Goal: Answer question/provide support

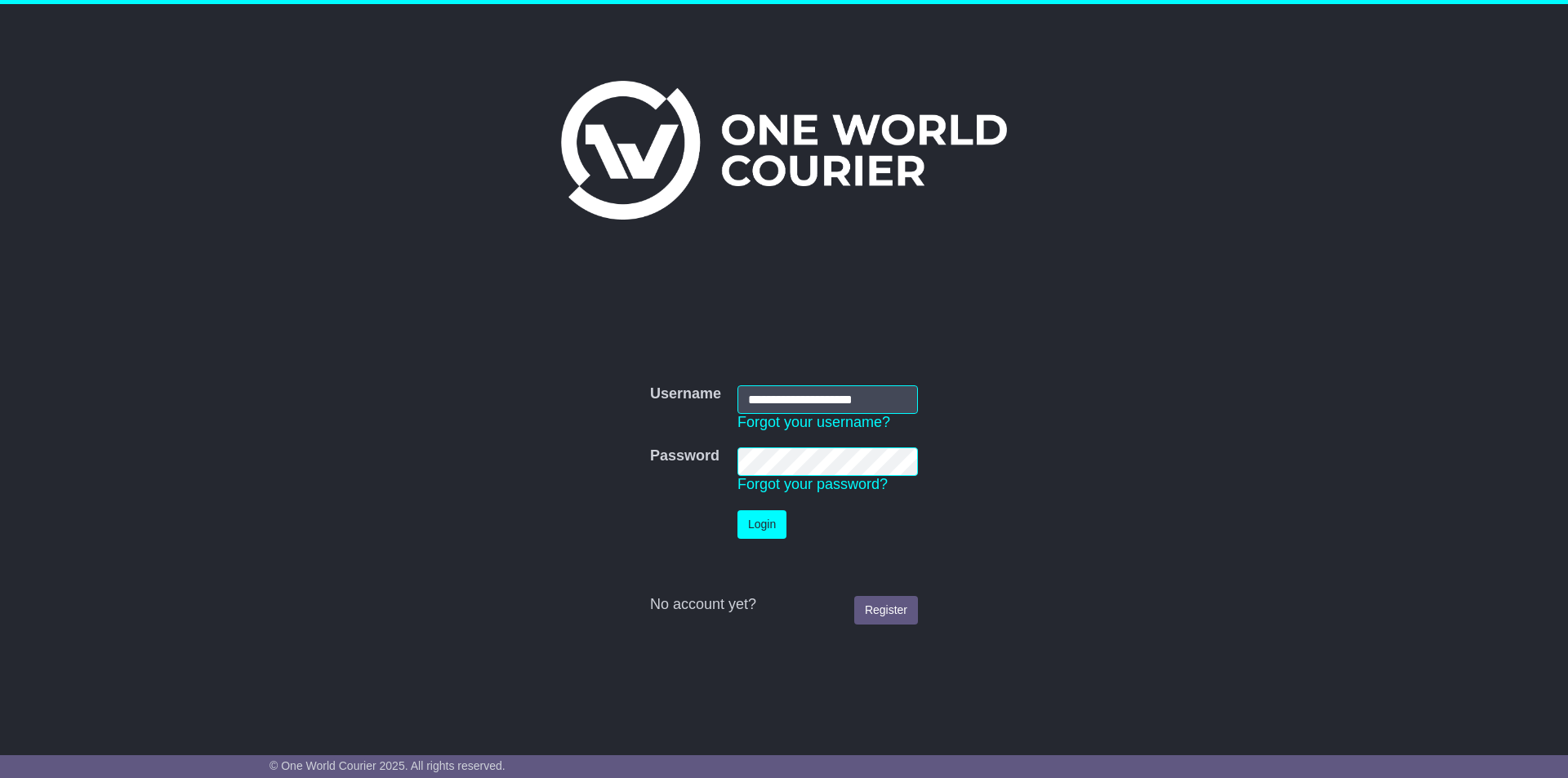
click at [778, 522] on button "Login" at bounding box center [761, 525] width 49 height 28
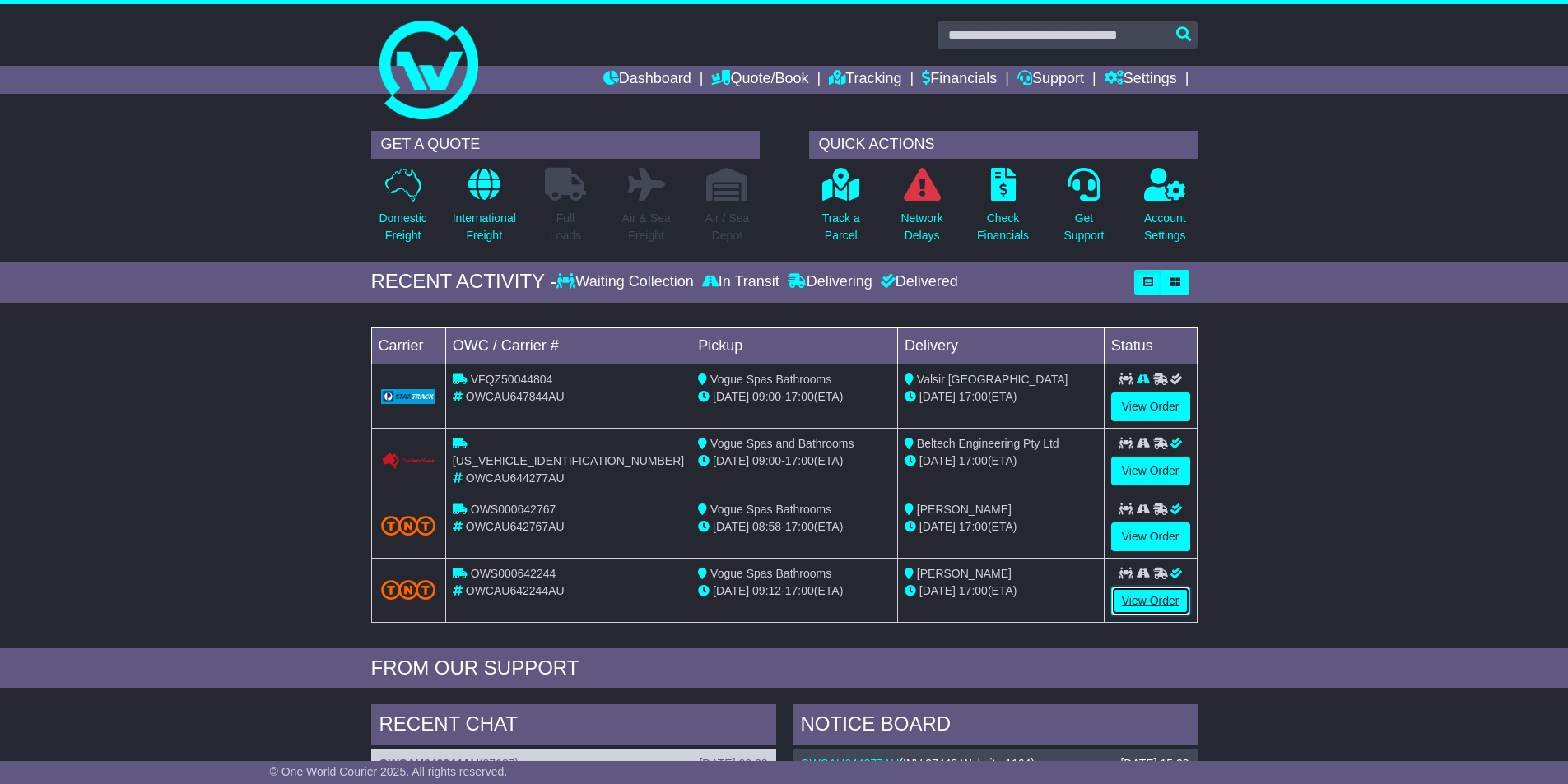
click at [1142, 608] on link "View Order" at bounding box center [1150, 601] width 79 height 29
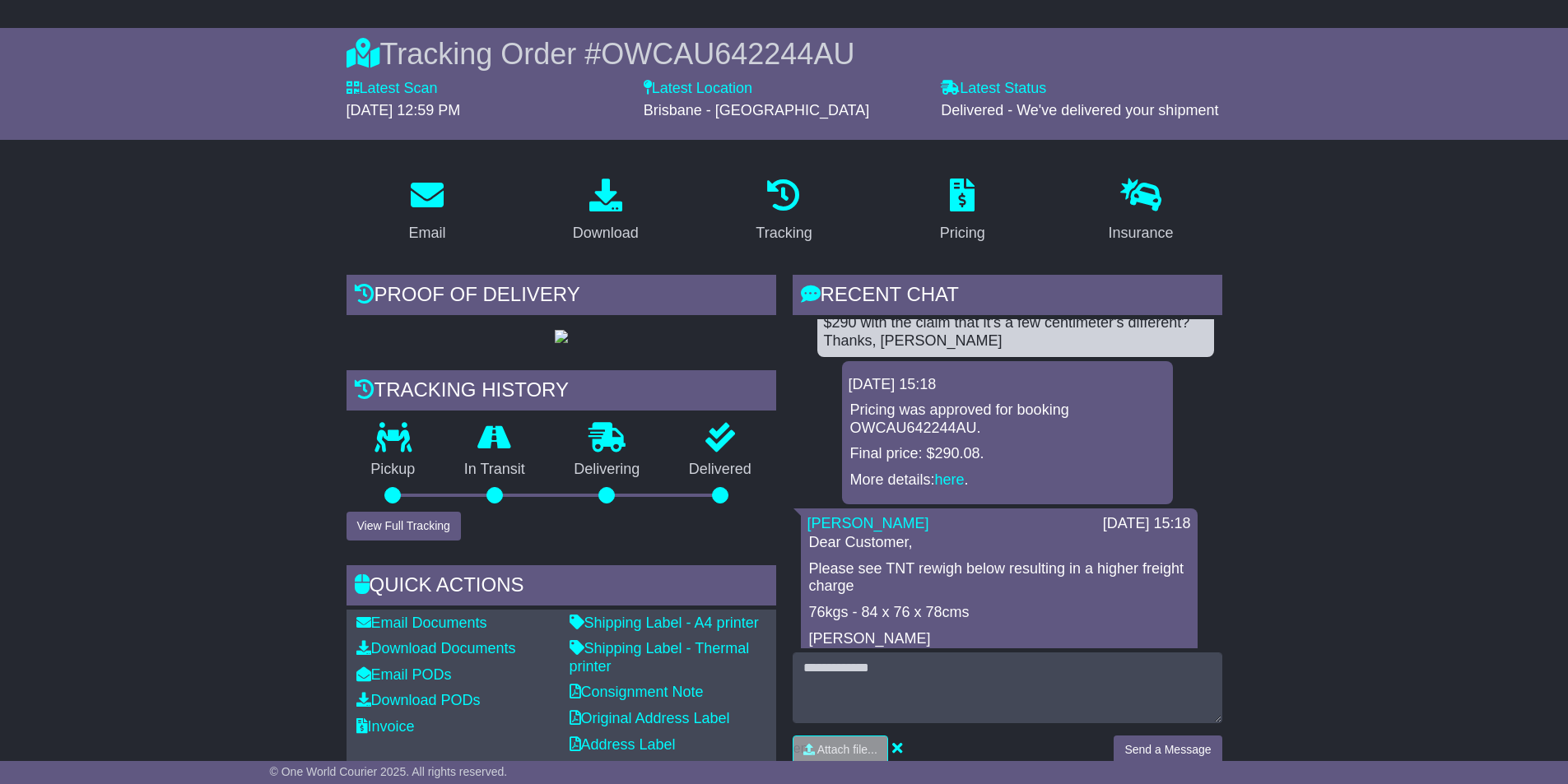
scroll to position [329, 0]
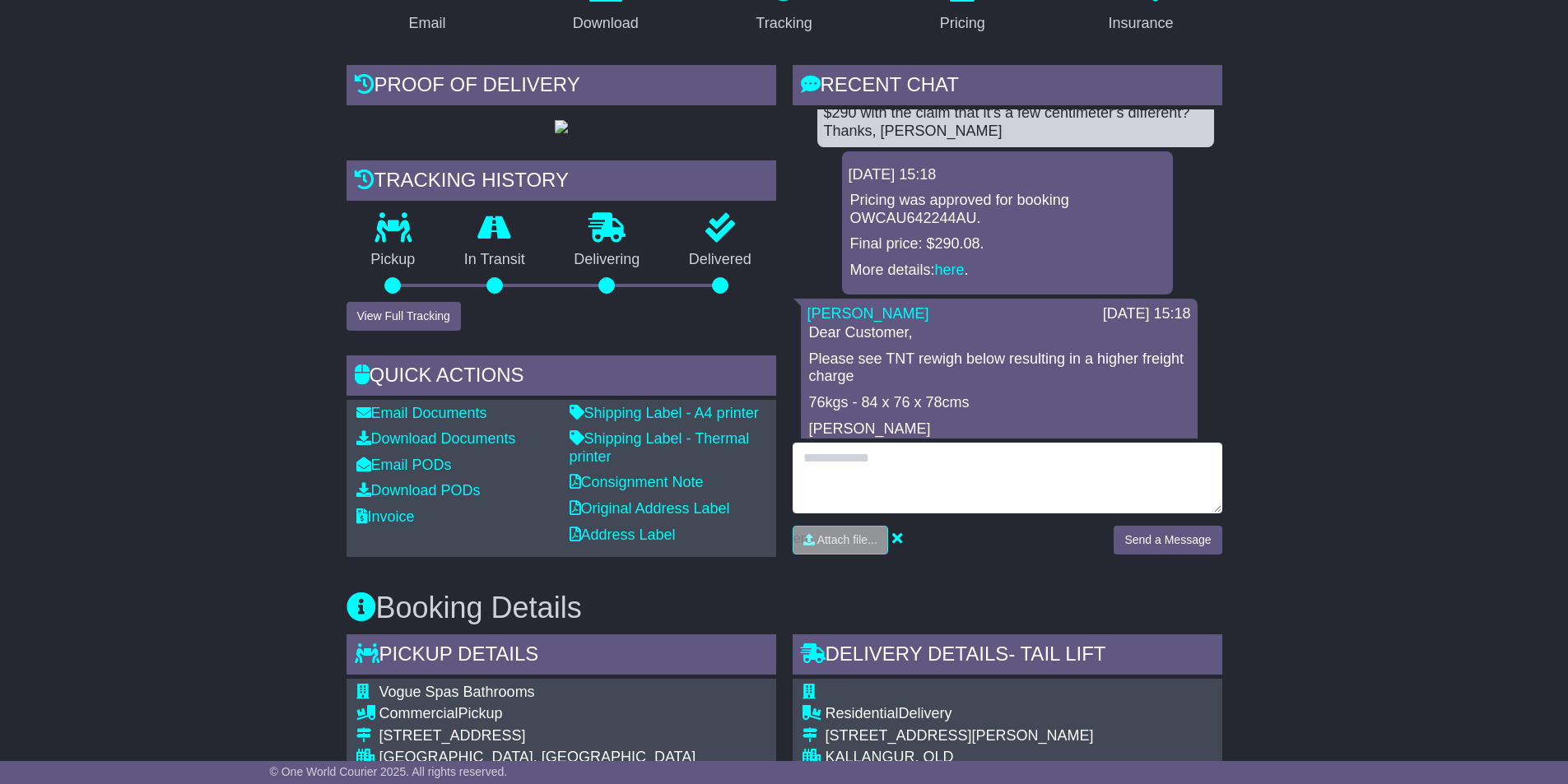
click at [878, 489] on textarea at bounding box center [1007, 478] width 430 height 71
type textarea "**********"
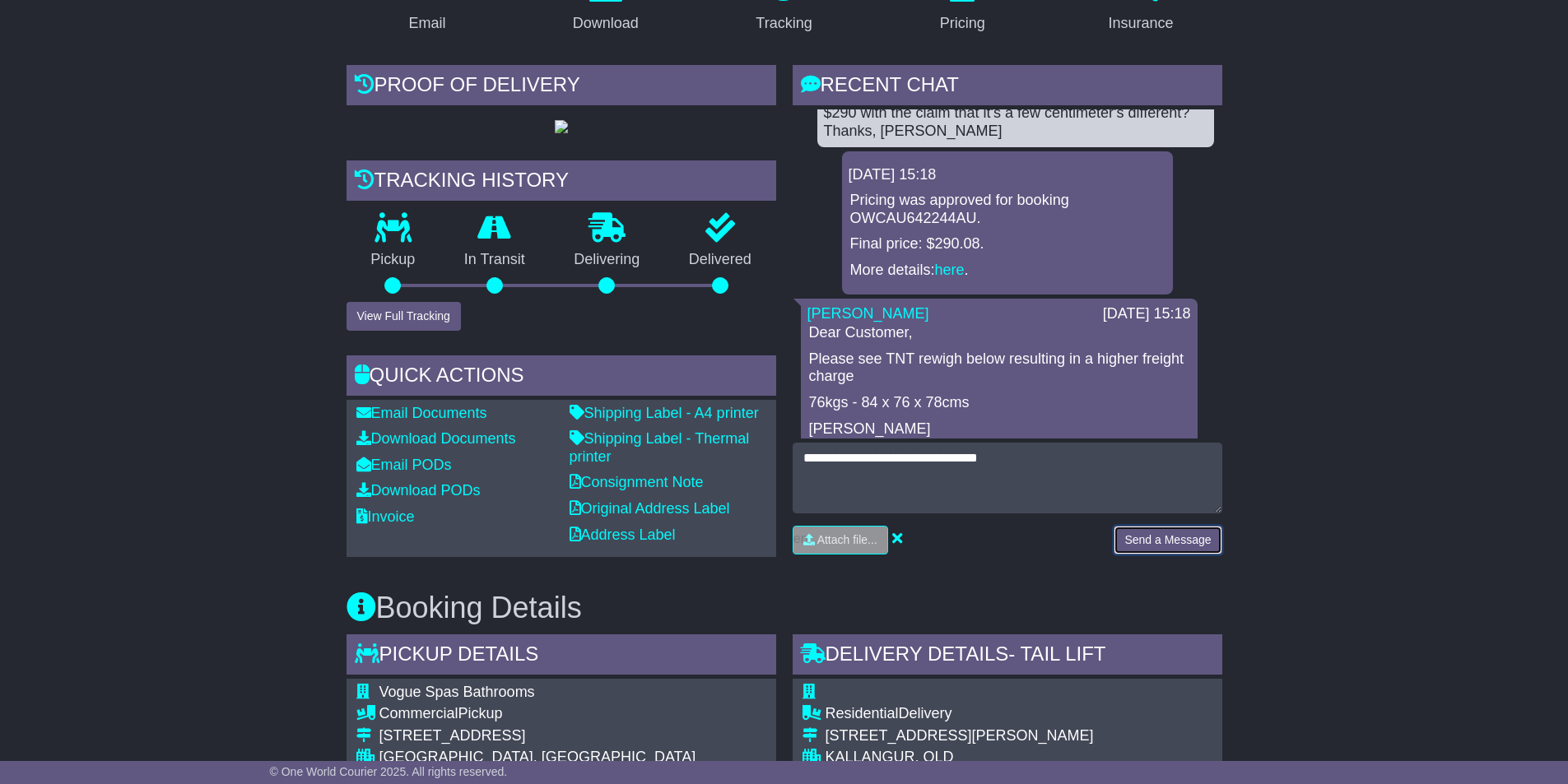
click at [1208, 541] on button "Send a Message" at bounding box center [1167, 540] width 108 height 29
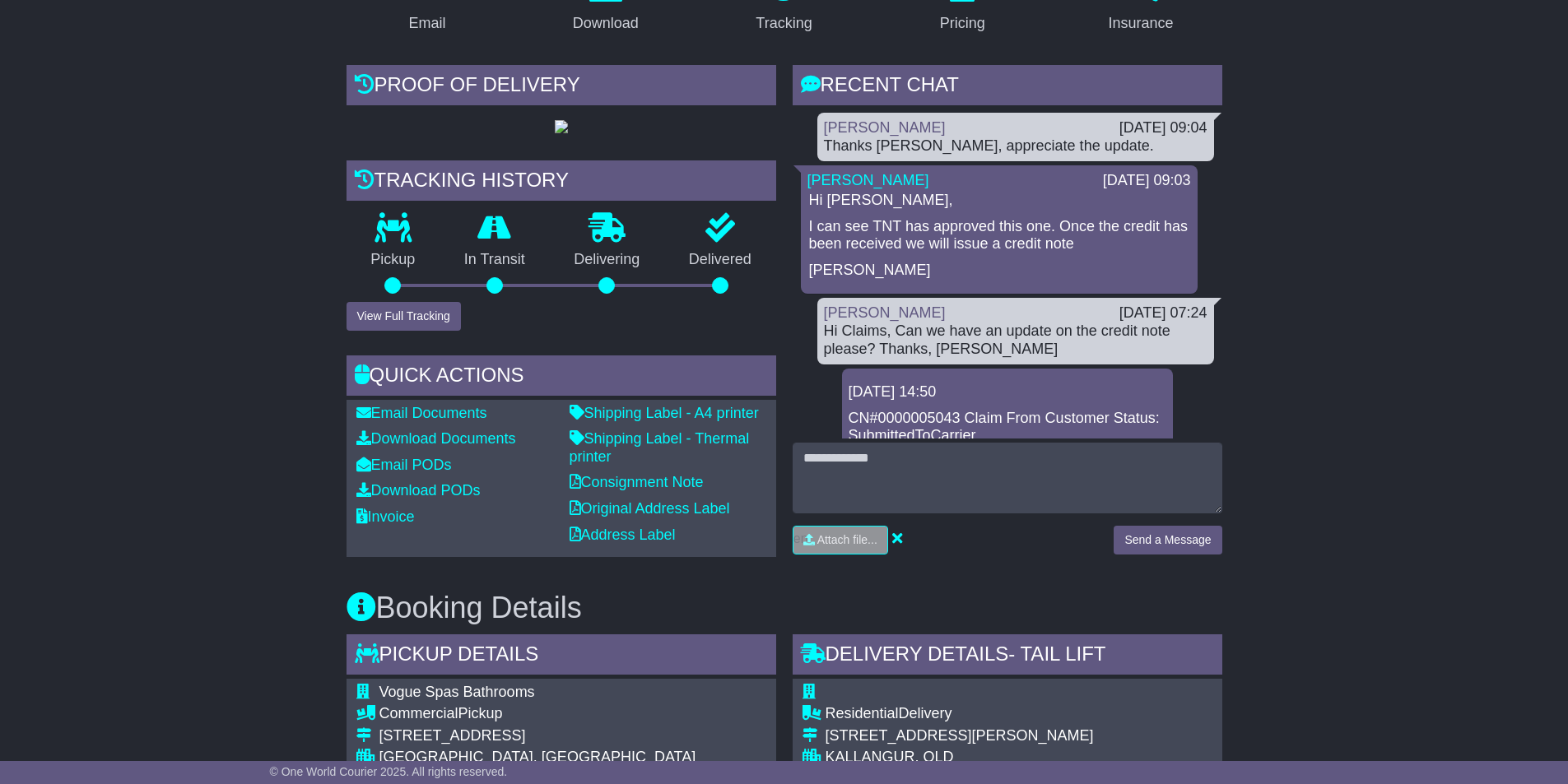
scroll to position [0, 0]
